Goal: Task Accomplishment & Management: Use online tool/utility

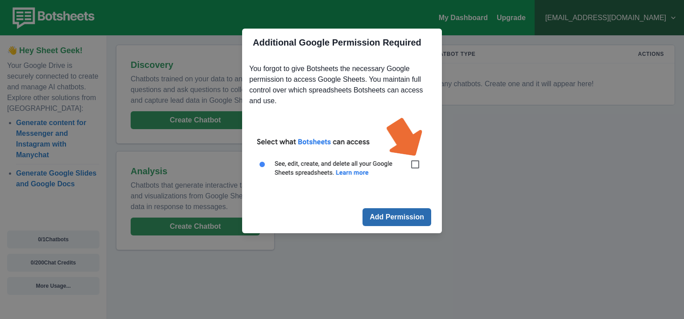
click at [387, 218] on button "Add Permission" at bounding box center [397, 217] width 69 height 18
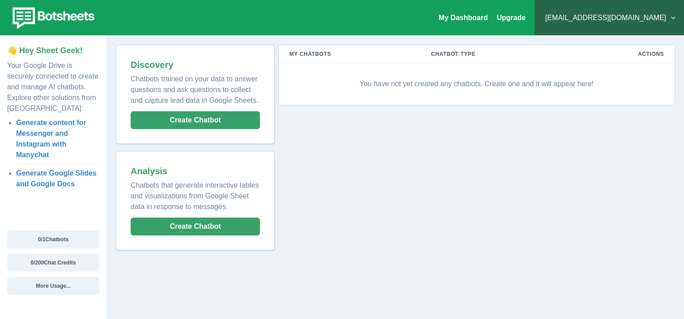
click at [650, 17] on button "purmorus@gmail.com" at bounding box center [609, 18] width 135 height 18
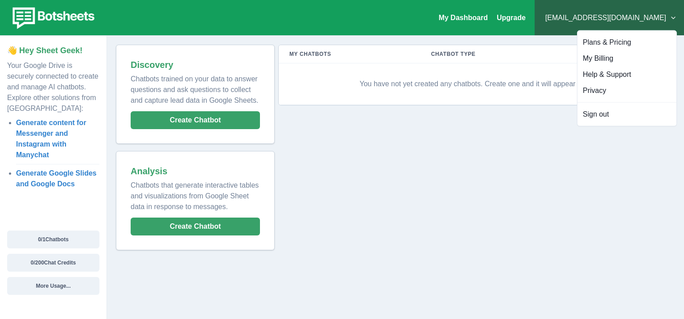
click at [322, 185] on div "My Chatbots Chatbot Type Actions You have not yet created any chatbots. Create …" at bounding box center [475, 147] width 401 height 205
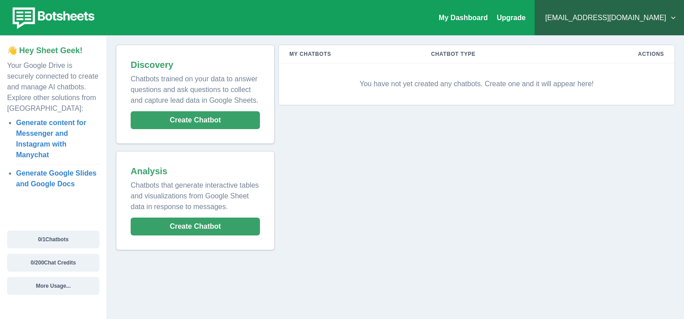
click at [398, 97] on td "You have not yet created any chatbots. Create one and it will appear here!" at bounding box center [477, 83] width 396 height 41
click at [404, 88] on p "You have not yet created any chatbots. Create one and it will appear here!" at bounding box center [477, 83] width 375 height 27
click at [397, 81] on p "You have not yet created any chatbots. Create one and it will appear here!" at bounding box center [477, 83] width 375 height 27
click at [208, 118] on button "Create Chatbot" at bounding box center [195, 120] width 129 height 18
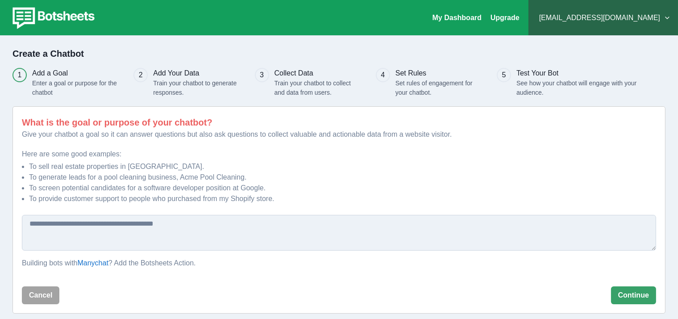
click at [288, 229] on textarea at bounding box center [339, 233] width 634 height 36
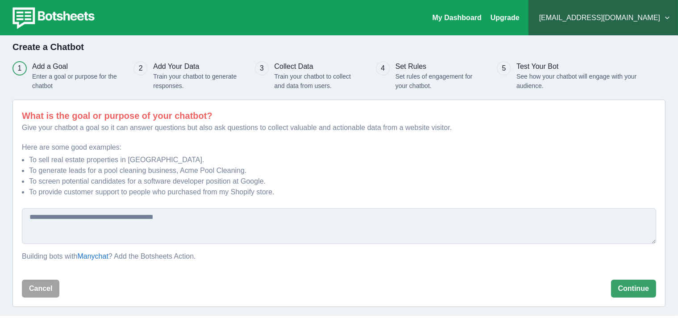
click at [165, 138] on div "What is the goal or purpose of your chatbot? Give your chatbot a goal so it can…" at bounding box center [339, 189] width 634 height 161
click at [156, 236] on textarea at bounding box center [339, 226] width 634 height 36
click at [32, 290] on button "Cancel" at bounding box center [40, 288] width 37 height 18
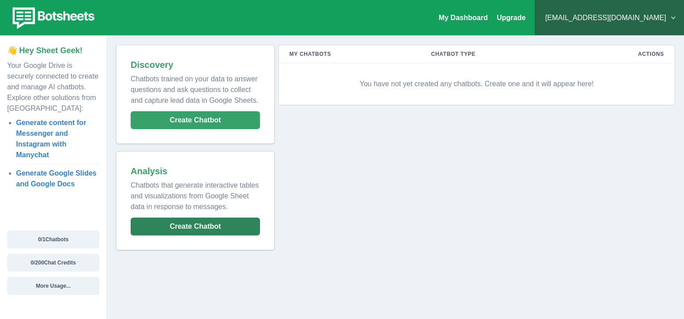
click at [207, 227] on button "Create Chatbot" at bounding box center [195, 226] width 129 height 18
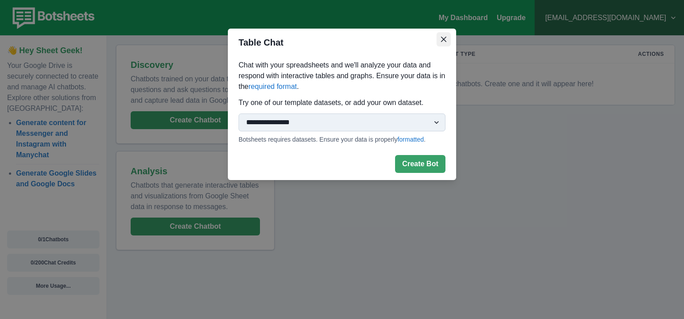
click at [444, 37] on icon "Close" at bounding box center [443, 39] width 5 height 5
